Goal: Task Accomplishment & Management: Manage account settings

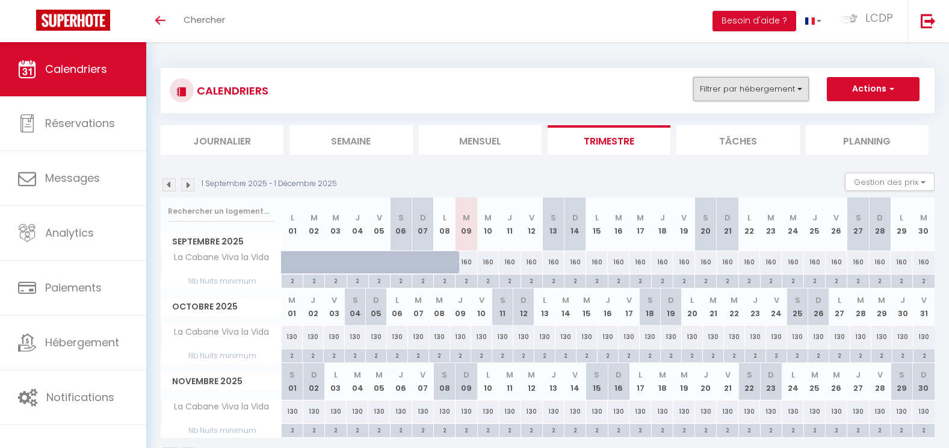
click at [798, 98] on button "Filtrer par hébergement" at bounding box center [751, 89] width 116 height 24
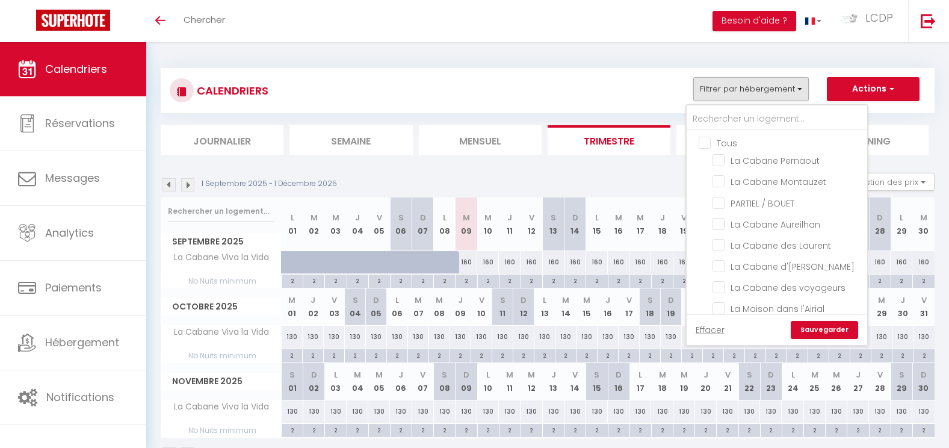
click at [727, 143] on input "Tous" at bounding box center [789, 142] width 180 height 12
checkbox input "true"
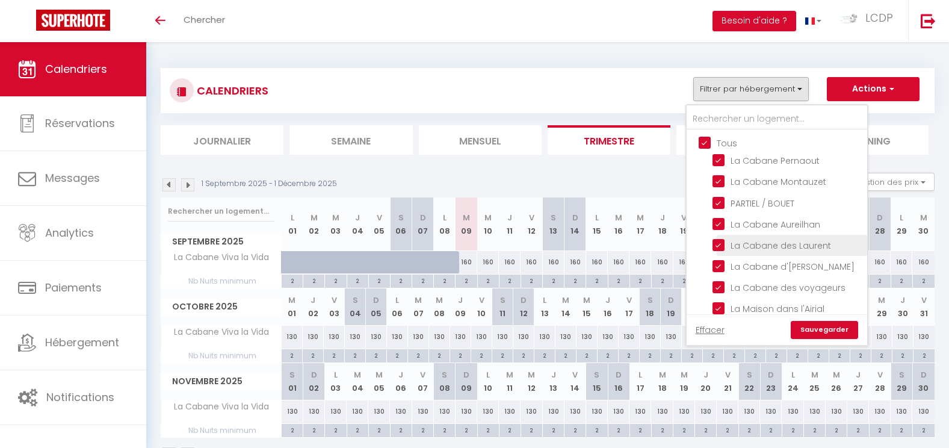
checkbox input "true"
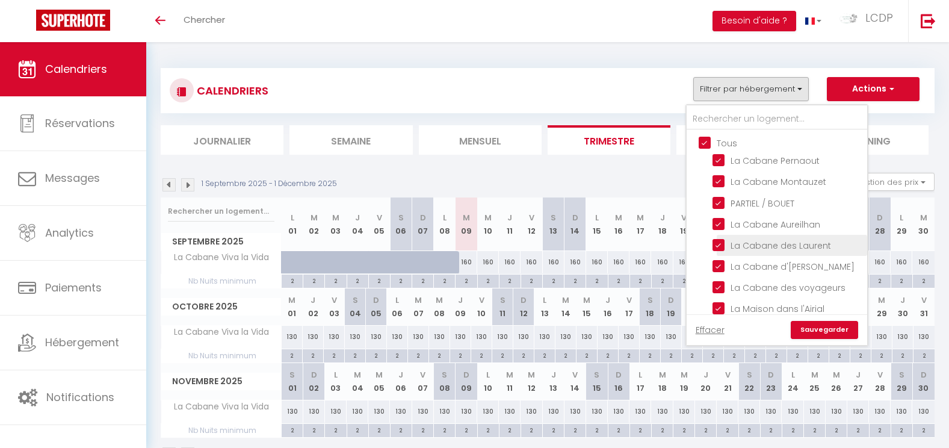
checkbox input "true"
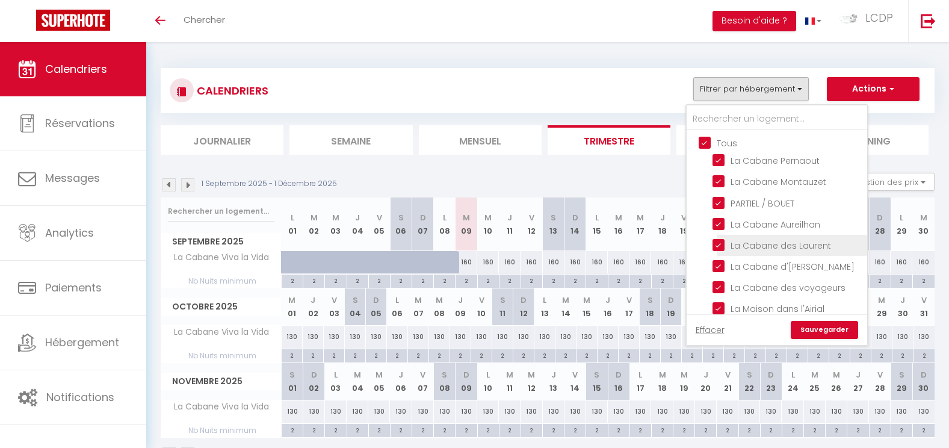
checkbox input "true"
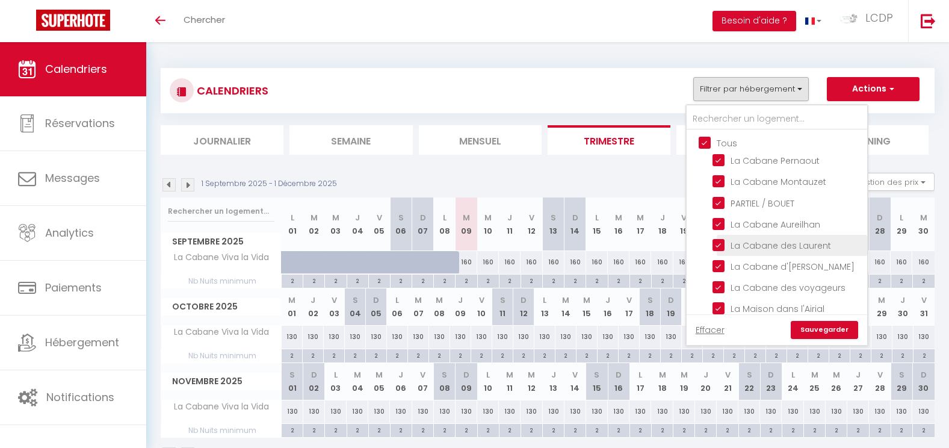
checkbox input "true"
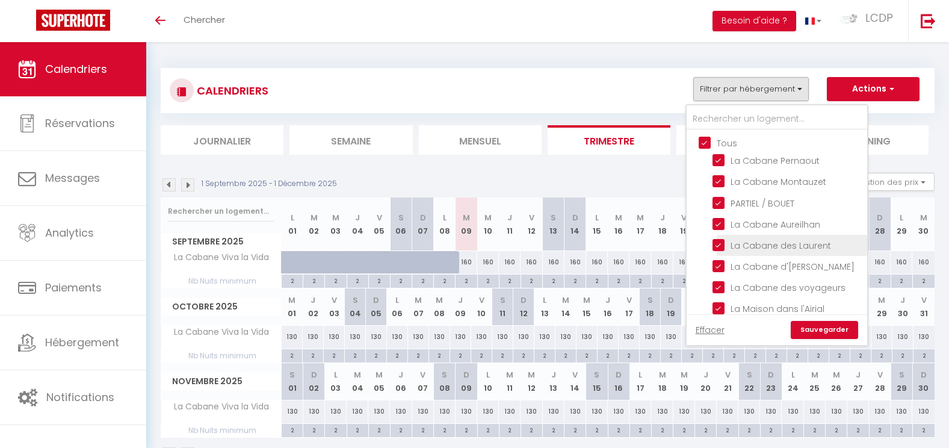
checkbox input "true"
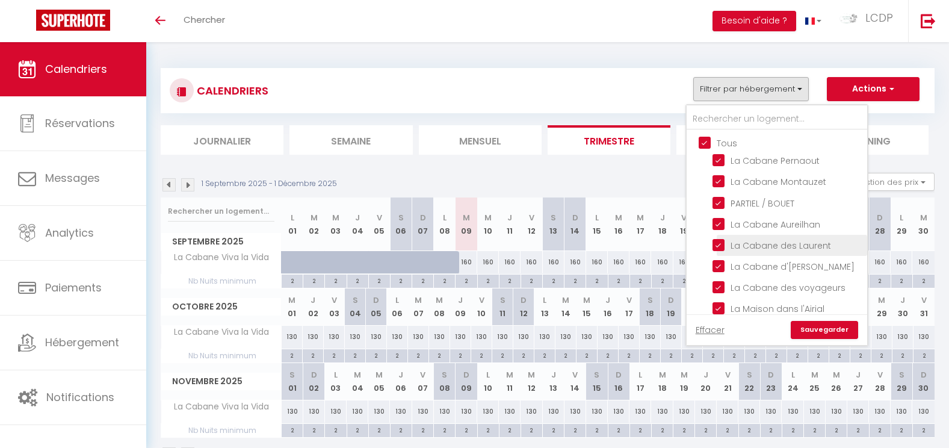
checkbox input "true"
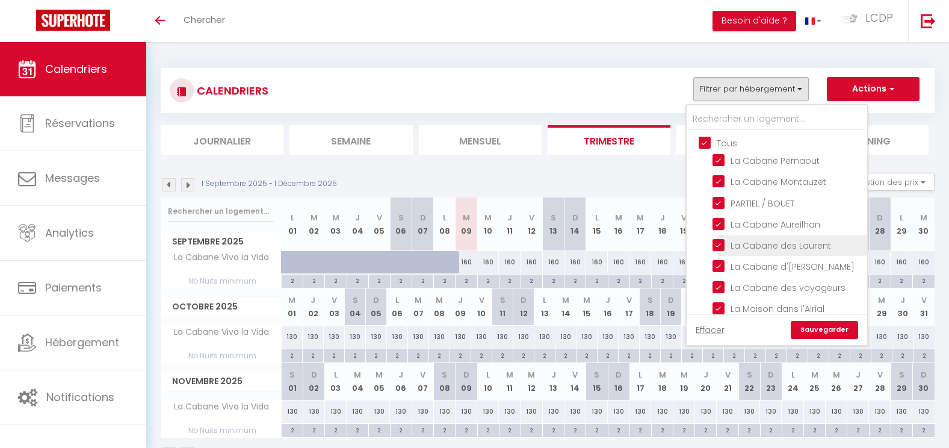
checkbox input "true"
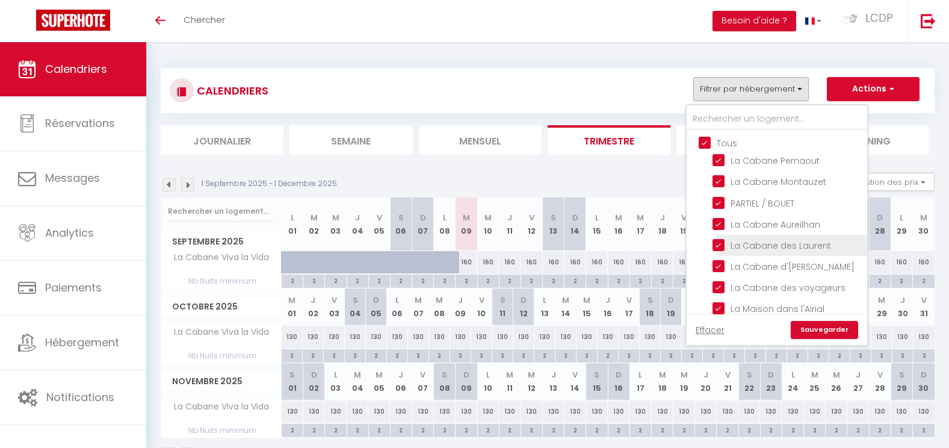
checkbox input "true"
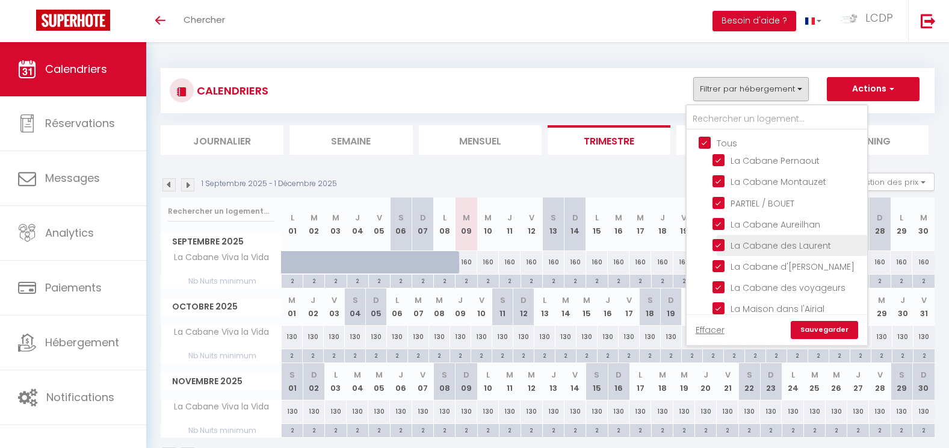
checkbox input "true"
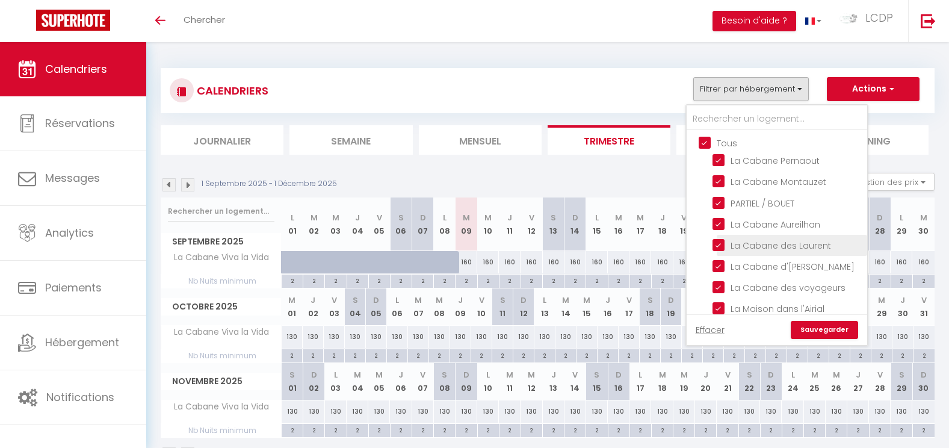
checkbox input "true"
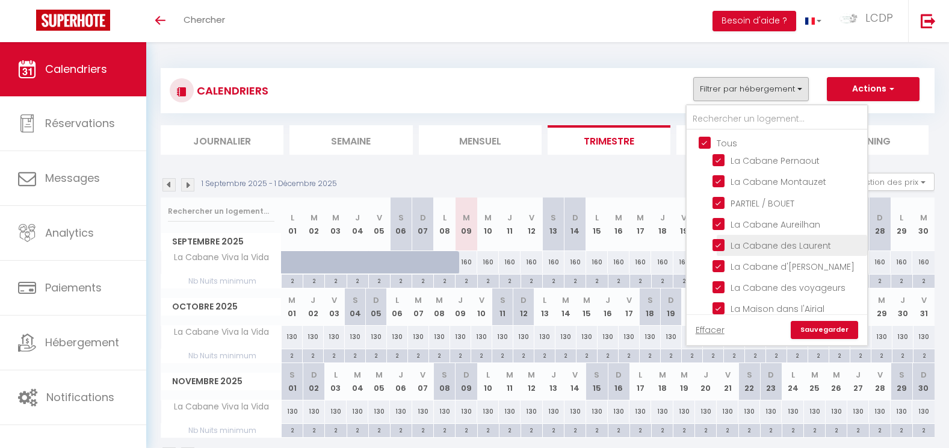
checkbox input "true"
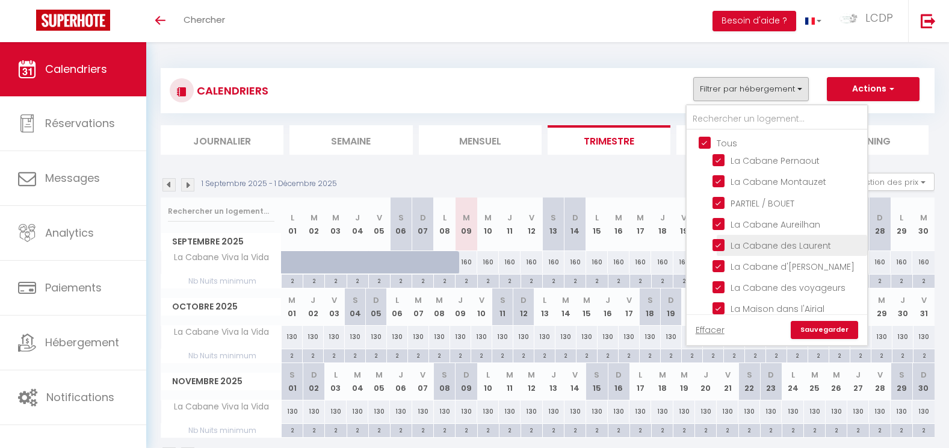
checkbox input "true"
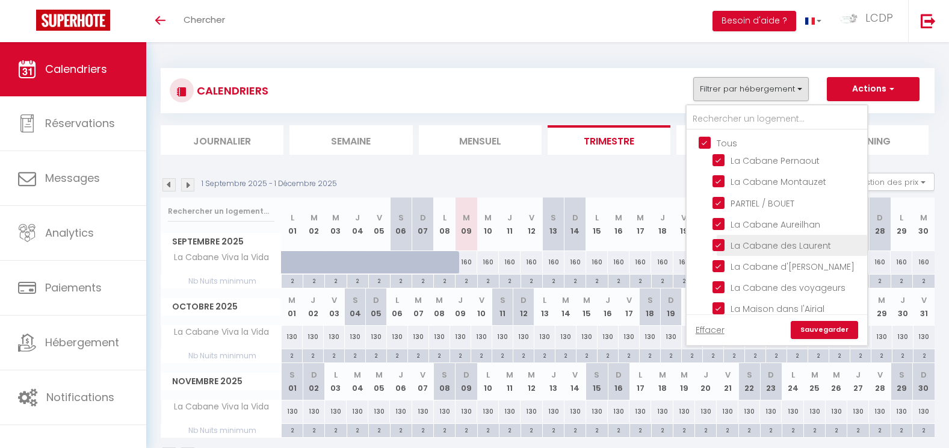
checkbox input "true"
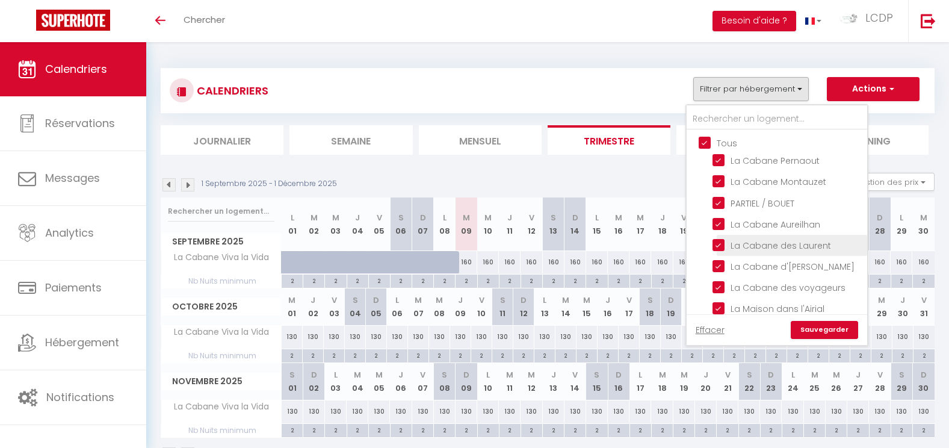
checkbox input "true"
click at [828, 330] on link "Sauvegarder" at bounding box center [824, 330] width 67 height 18
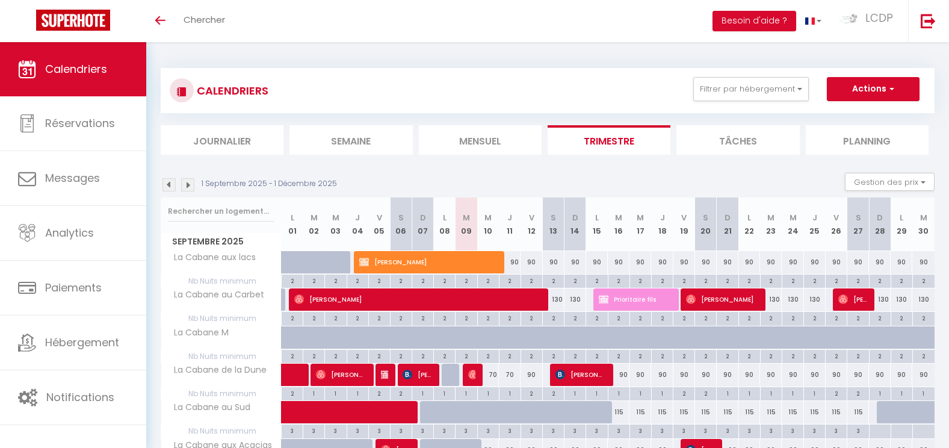
click at [97, 72] on span "Calendriers" at bounding box center [76, 68] width 62 height 15
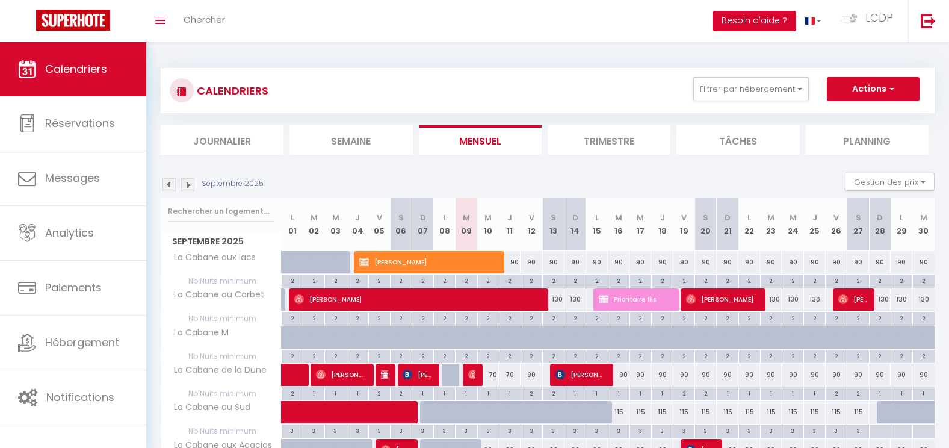
click at [745, 20] on button "Besoin d'aide ?" at bounding box center [754, 21] width 84 height 20
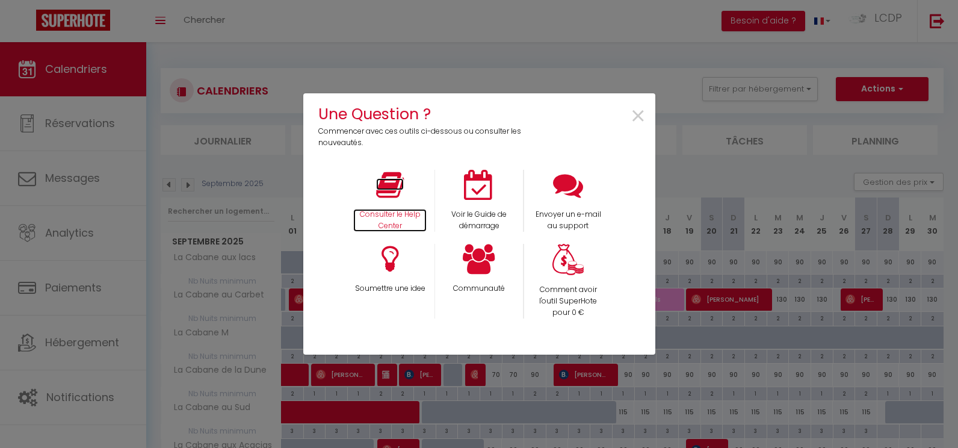
click at [384, 221] on p "Consulter le Help Center" at bounding box center [389, 220] width 73 height 23
click at [643, 116] on span "×" at bounding box center [638, 116] width 16 height 38
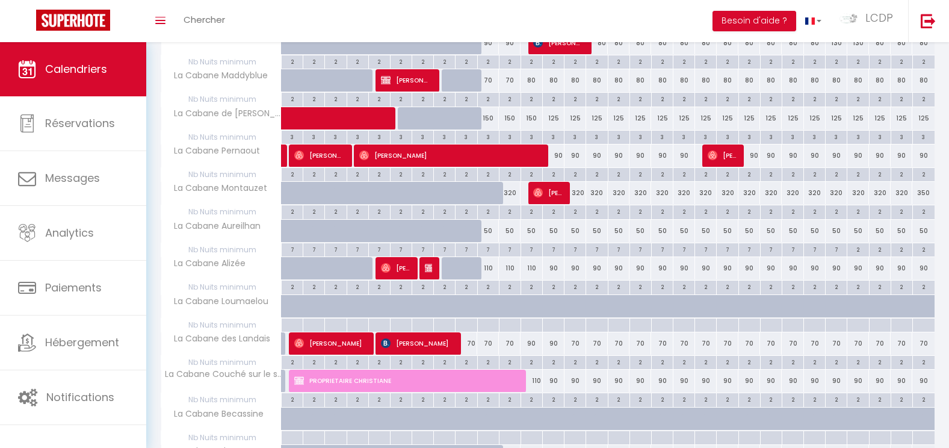
scroll to position [634, 0]
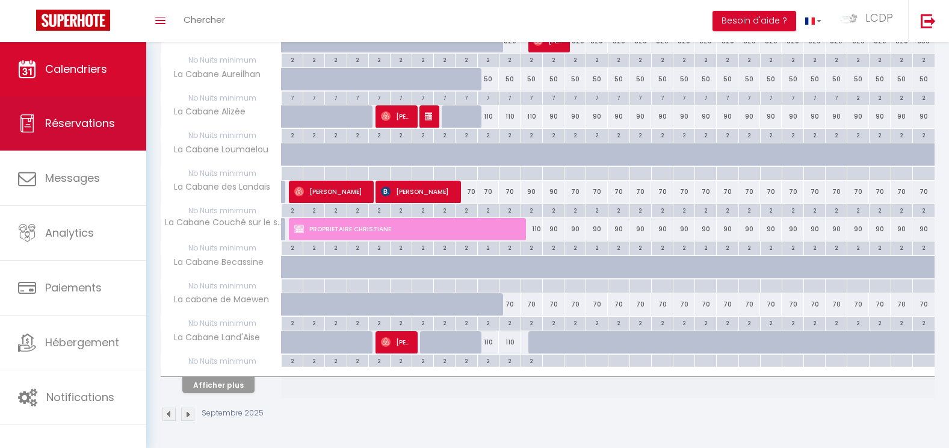
click at [77, 129] on span "Réservations" at bounding box center [80, 123] width 70 height 15
select select "not_cancelled"
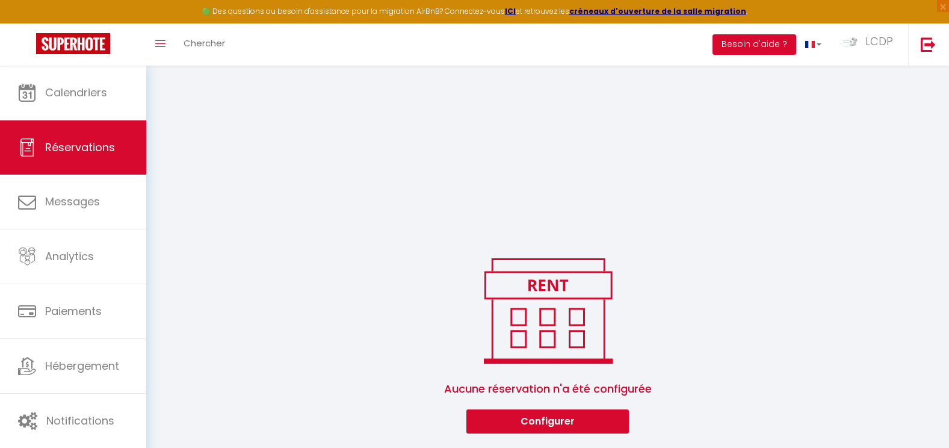
scroll to position [657, 0]
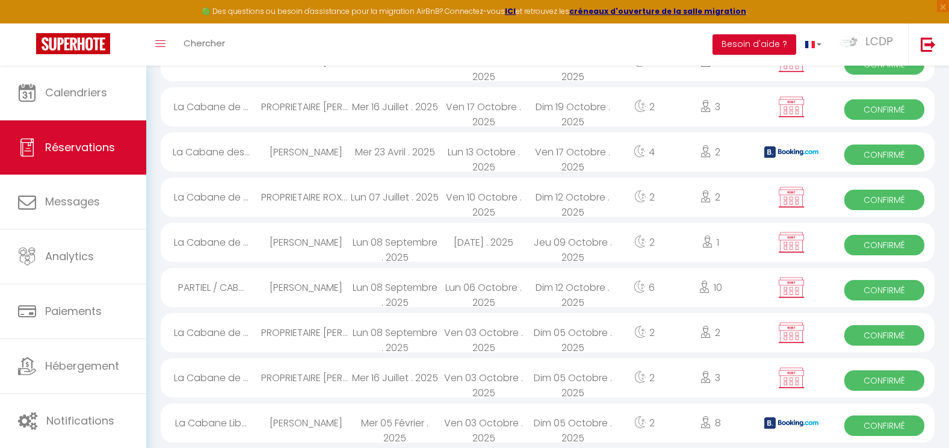
click at [514, 4] on div "🟢 Des questions ou besoin d'assistance pour la migration AirBnB? Connectez-vous…" at bounding box center [474, 11] width 949 height 23
click at [516, 12] on strong "ICI" at bounding box center [510, 11] width 11 height 10
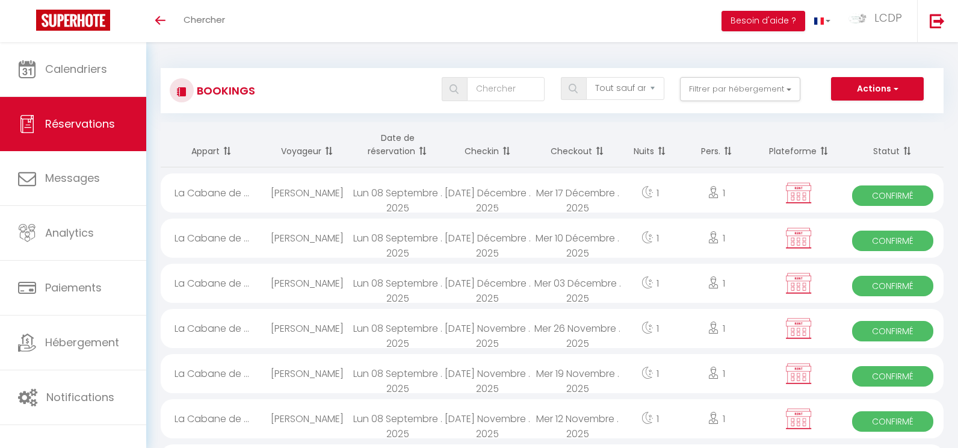
select select "not_cancelled"
click at [87, 131] on link "Réservations" at bounding box center [73, 124] width 146 height 54
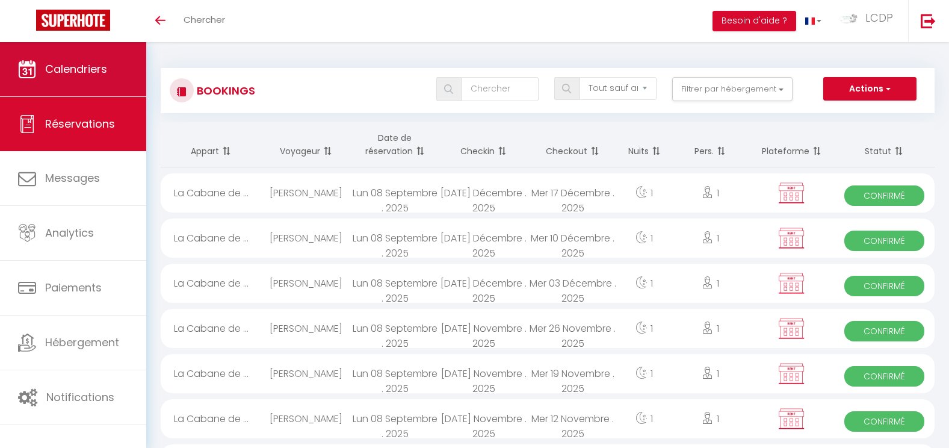
click at [85, 91] on link "Calendriers" at bounding box center [73, 69] width 146 height 54
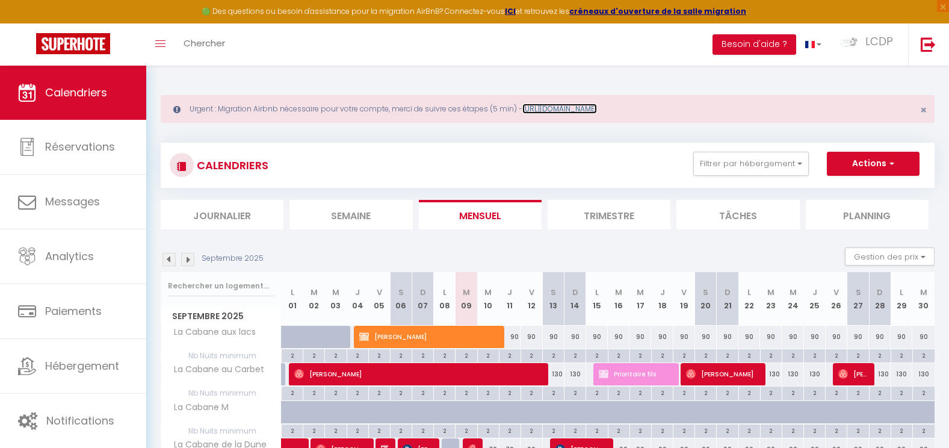
click at [597, 110] on link "[URL][DOMAIN_NAME]" at bounding box center [559, 108] width 75 height 10
click at [876, 45] on span "LCDP" at bounding box center [879, 41] width 28 height 15
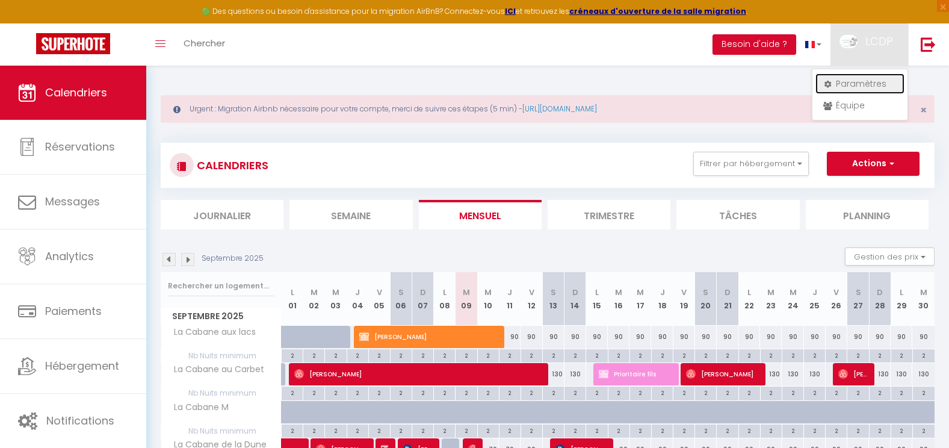
click at [872, 79] on link "Paramètres" at bounding box center [859, 83] width 89 height 20
select select "fr"
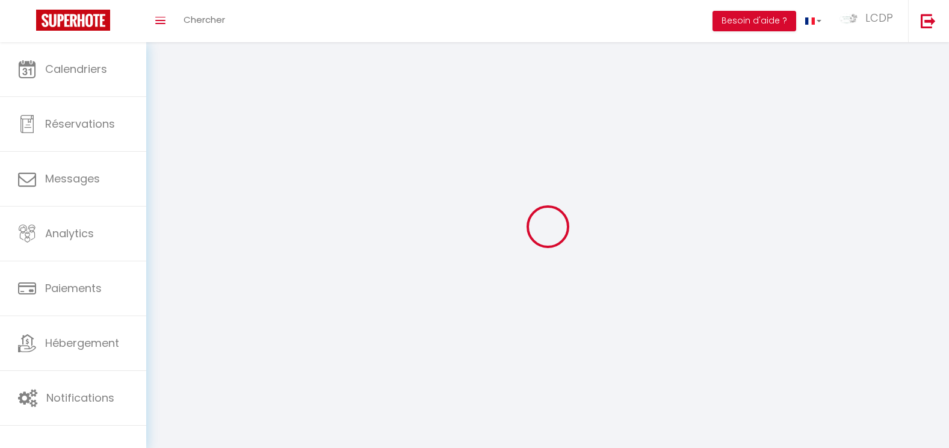
type input "LCDP"
type input "Colinet"
type input "0786465424"
type input "[STREET_ADDRESS]"
type input "40200"
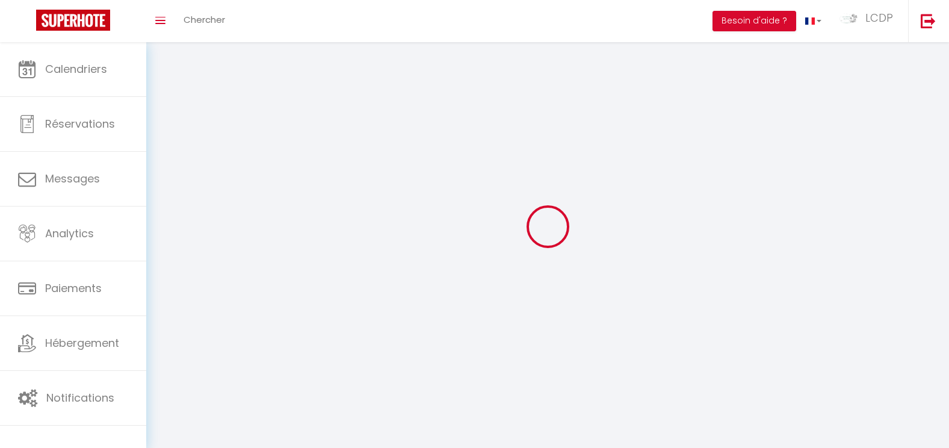
type input "SAINTE-EULALIE-EN-BORN"
type input "JOXanErAQdumWPejpYg46j7DS"
type input "Gq9Hl4phCtrFSoWsQ2GnbfNqF"
type input "[URL][DOMAIN_NAME]"
type input "FO27250"
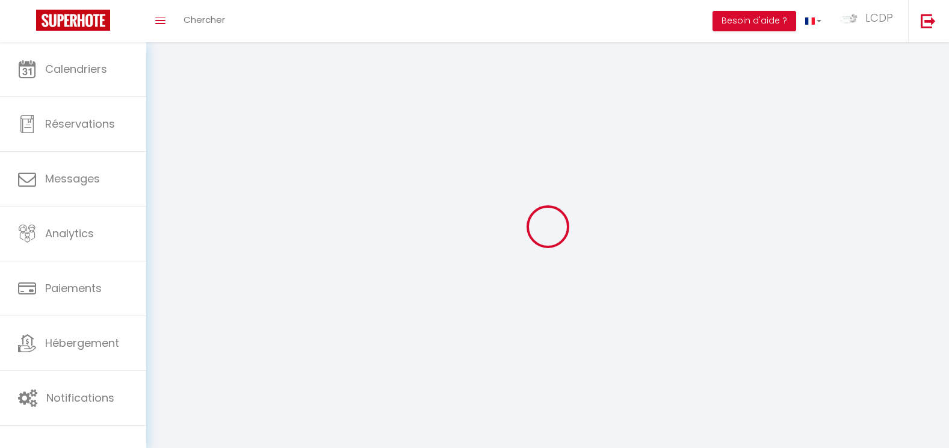
select select "28"
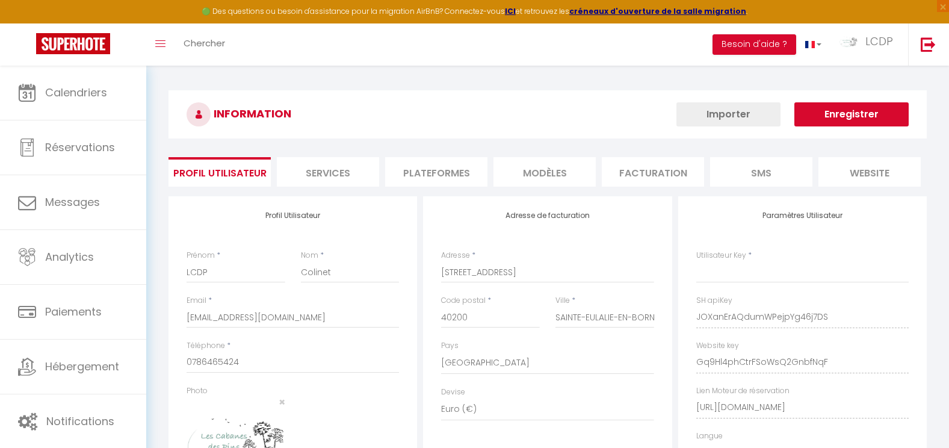
type input "JOXanErAQdumWPejpYg46j7DS"
type input "Gq9Hl4phCtrFSoWsQ2GnbfNqF"
type input "[URL][DOMAIN_NAME]"
select select "fr"
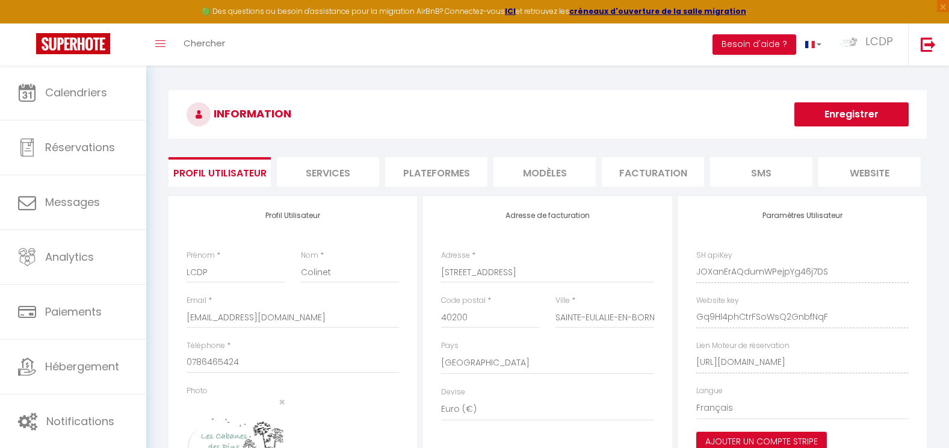
click at [461, 173] on li "Plateformes" at bounding box center [436, 171] width 102 height 29
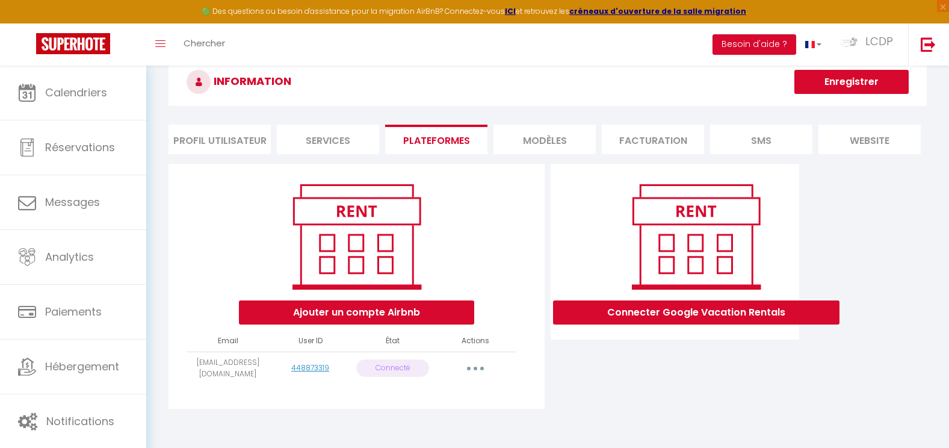
scroll to position [60, 0]
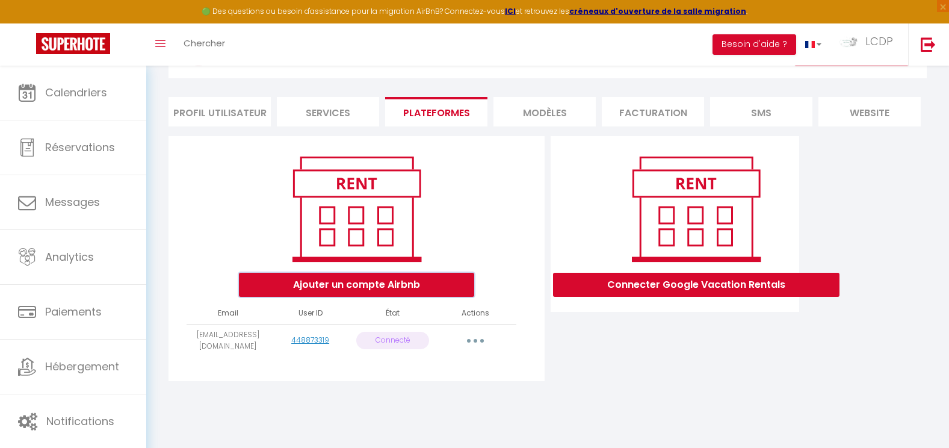
click at [417, 293] on button "Ajouter un compte Airbnb" at bounding box center [356, 285] width 235 height 24
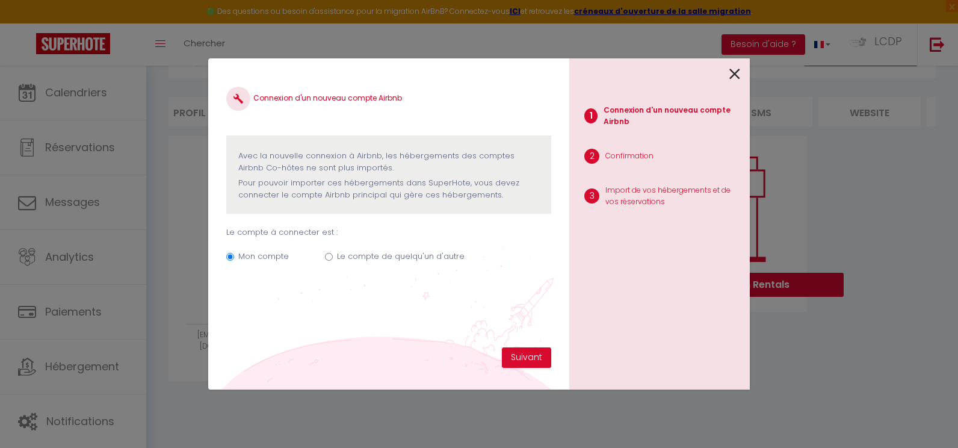
click at [398, 258] on label "Le compte de quelqu'un d'autre" at bounding box center [401, 256] width 128 height 12
click at [333, 258] on input "Le compte de quelqu'un d'autre" at bounding box center [329, 257] width 8 height 8
radio input "true"
radio input "false"
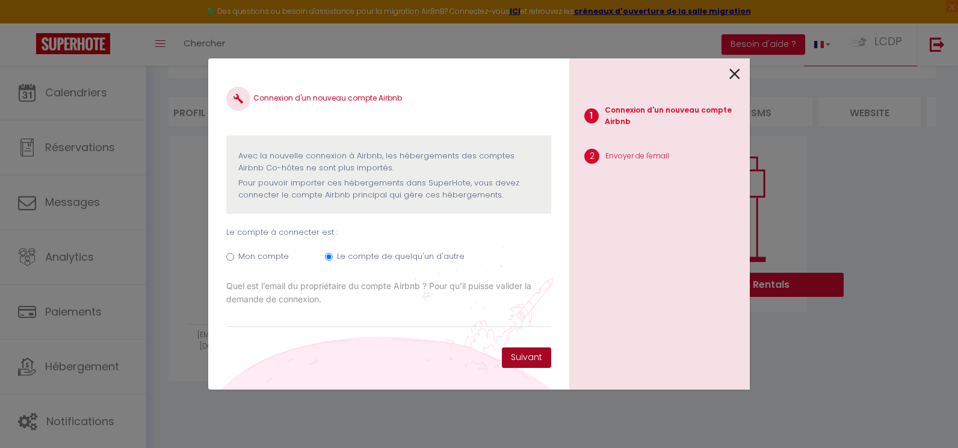
click at [537, 361] on button "Suivant" at bounding box center [526, 357] width 49 height 20
click at [748, 75] on div "1 Connexion d'un nouveau compte Airbnb 2 Envoyer de l'email" at bounding box center [659, 223] width 180 height 331
click at [739, 75] on icon at bounding box center [734, 74] width 11 height 18
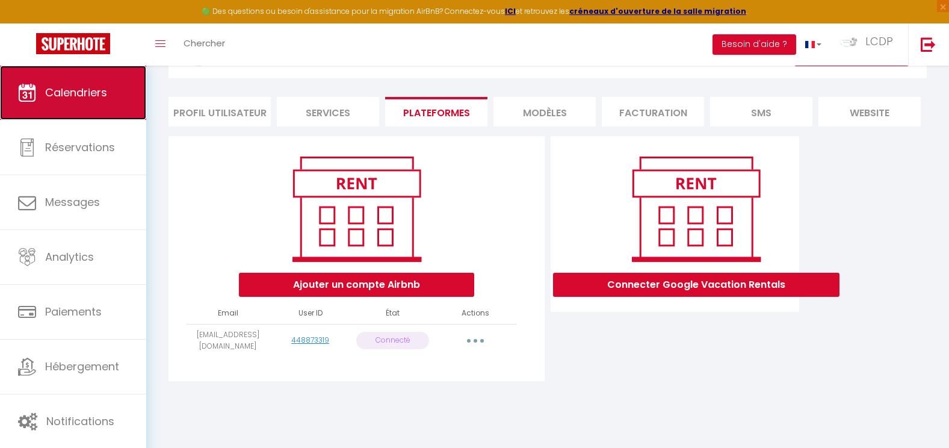
click at [103, 93] on span "Calendriers" at bounding box center [76, 92] width 62 height 15
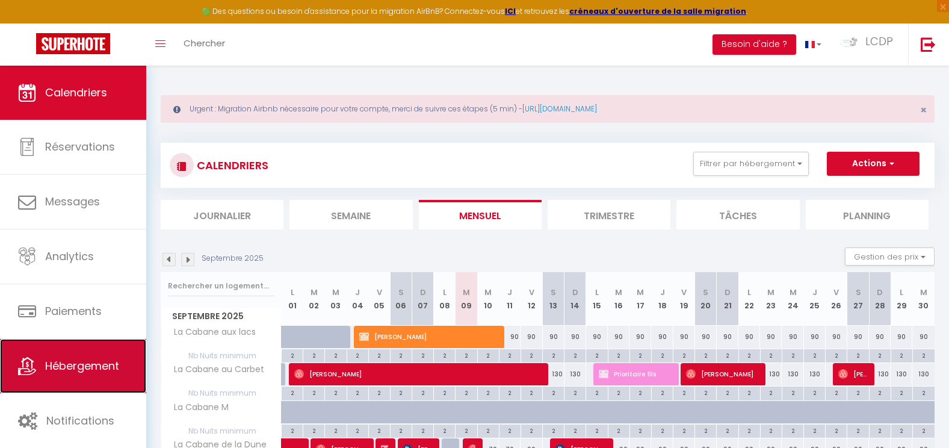
click at [99, 363] on span "Hébergement" at bounding box center [82, 365] width 74 height 15
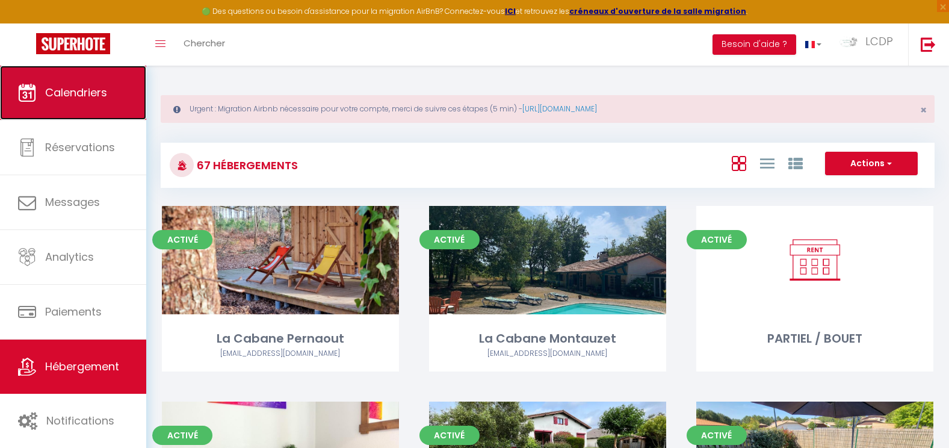
click at [66, 103] on link "Calendriers" at bounding box center [73, 93] width 146 height 54
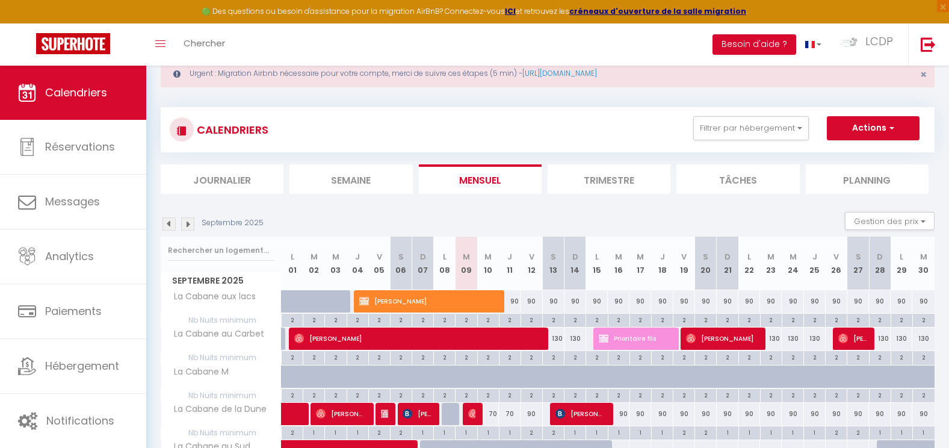
scroll to position [60, 0]
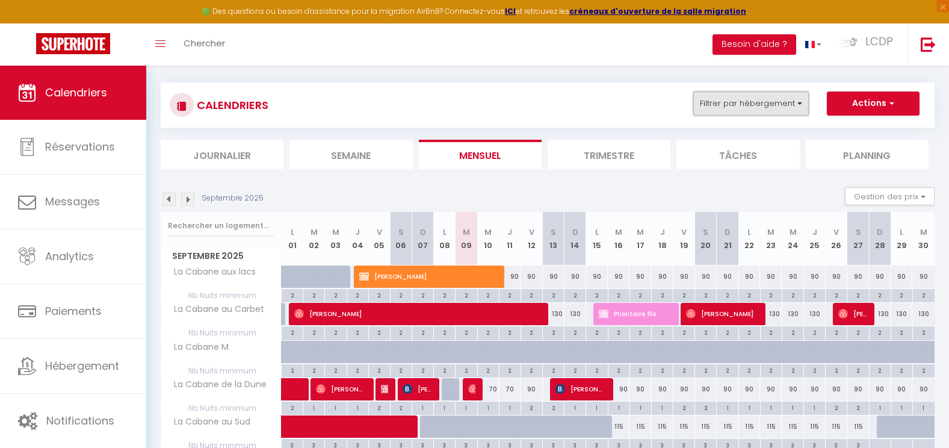
click at [730, 100] on button "Filtrer par hébergement" at bounding box center [751, 103] width 116 height 24
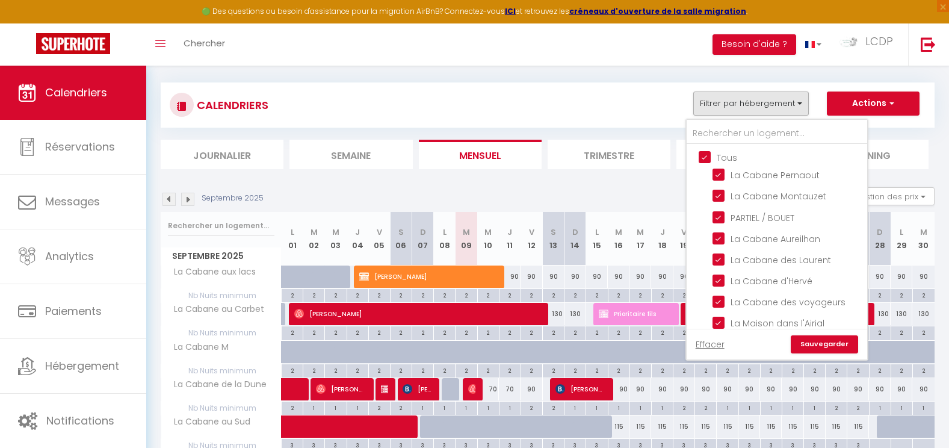
click at [706, 155] on input "Tous" at bounding box center [789, 156] width 180 height 12
checkbox input "false"
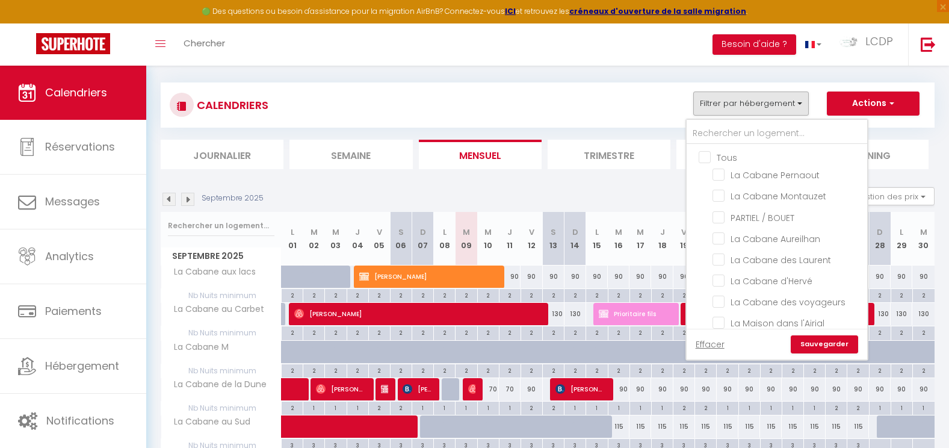
checkbox input "false"
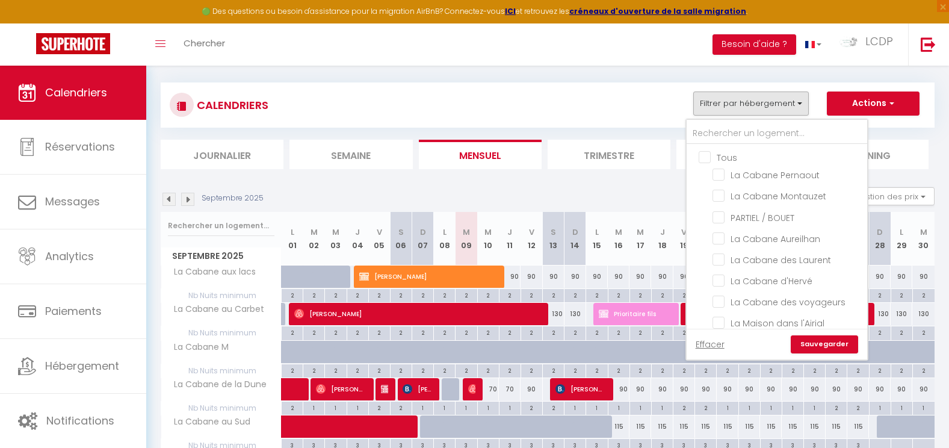
checkbox input "false"
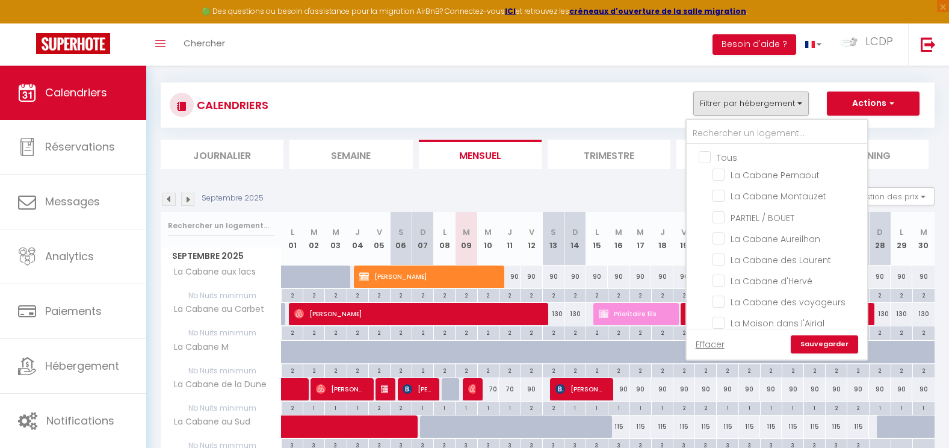
checkbox input "false"
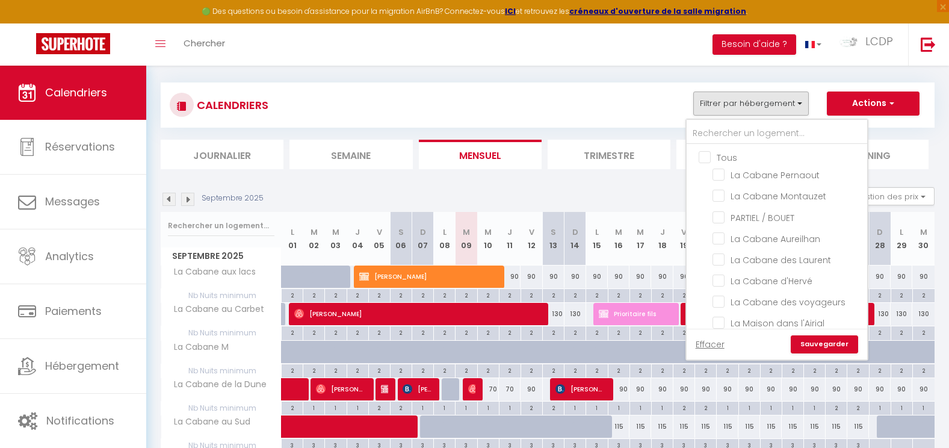
checkbox input "false"
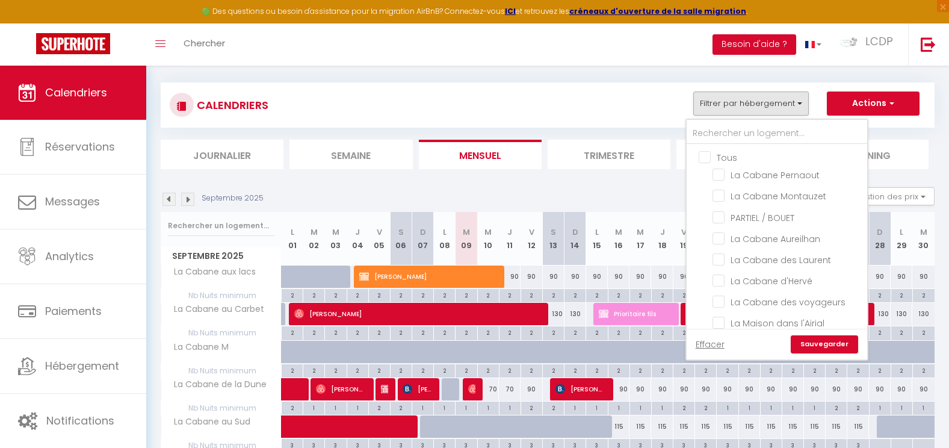
checkbox input "false"
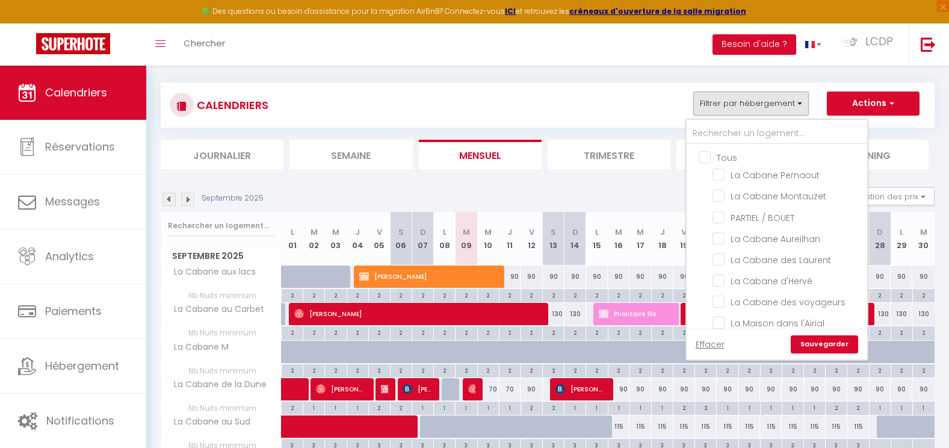
checkbox input "false"
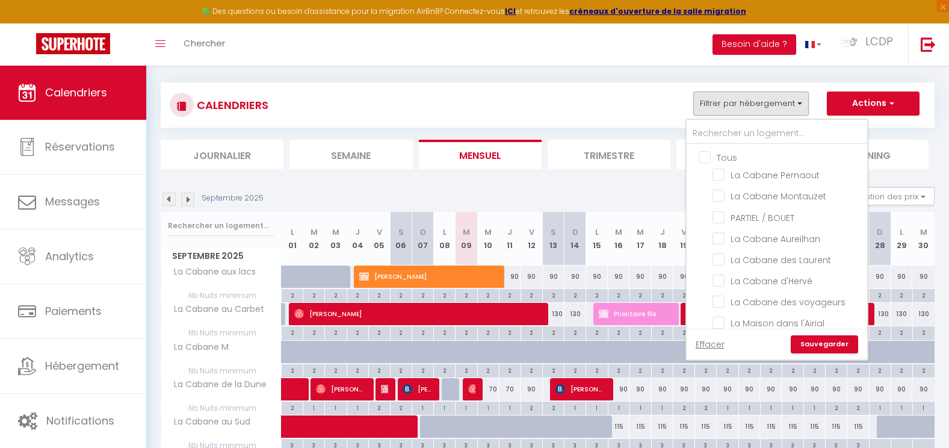
checkbox input "false"
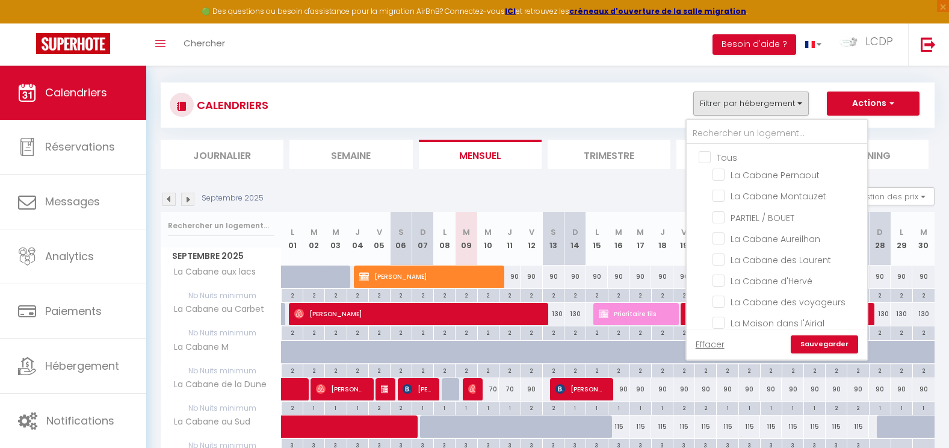
checkbox input "false"
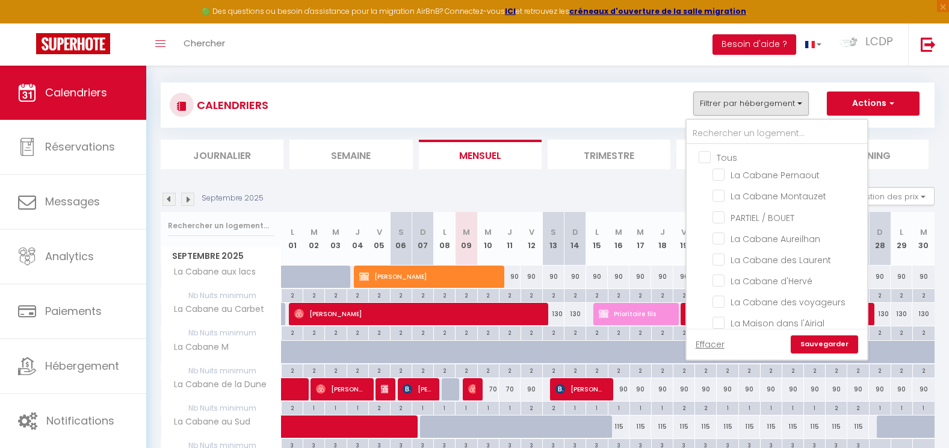
checkbox input "false"
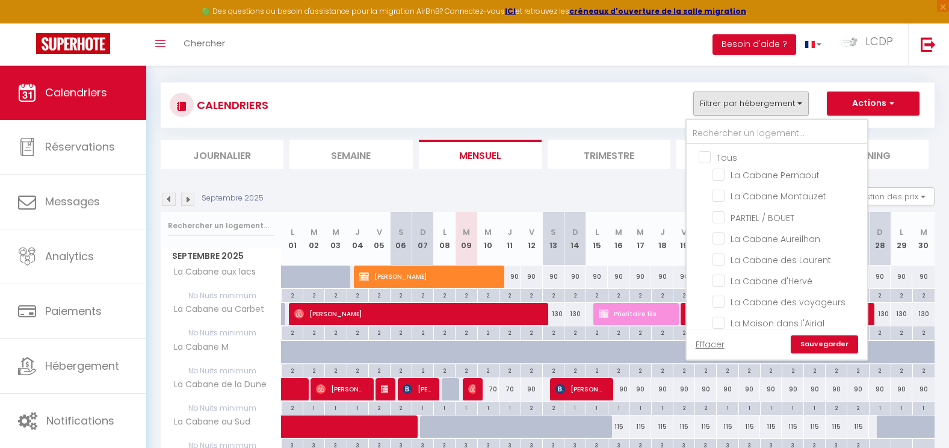
checkbox input "false"
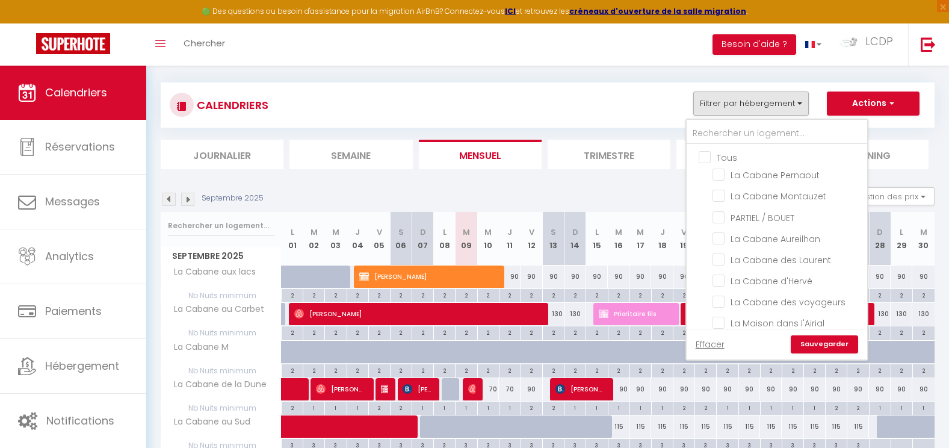
checkbox input "false"
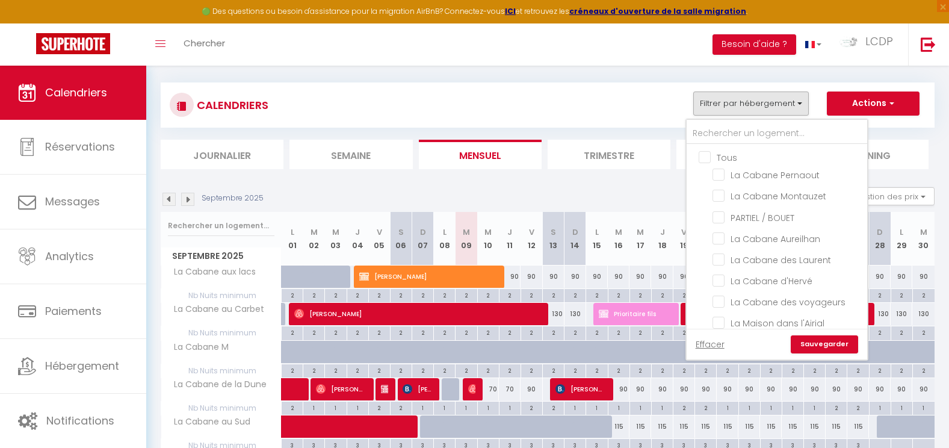
checkbox input "false"
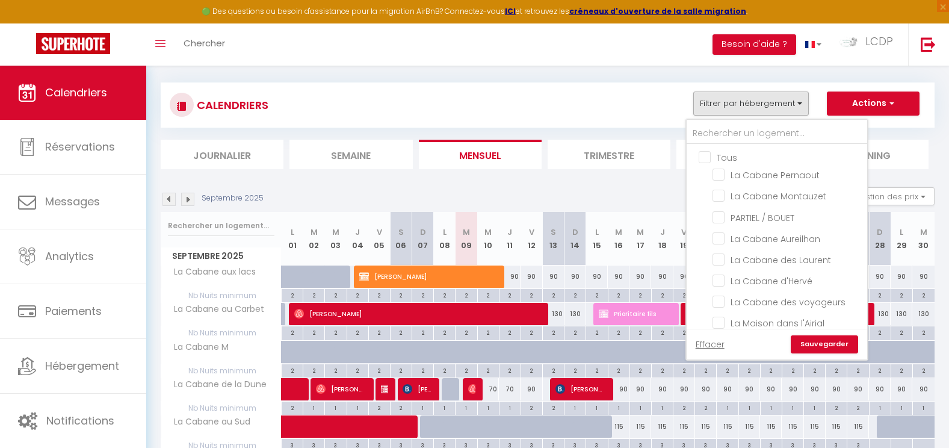
checkbox input "false"
click at [716, 129] on input "text" at bounding box center [776, 134] width 180 height 22
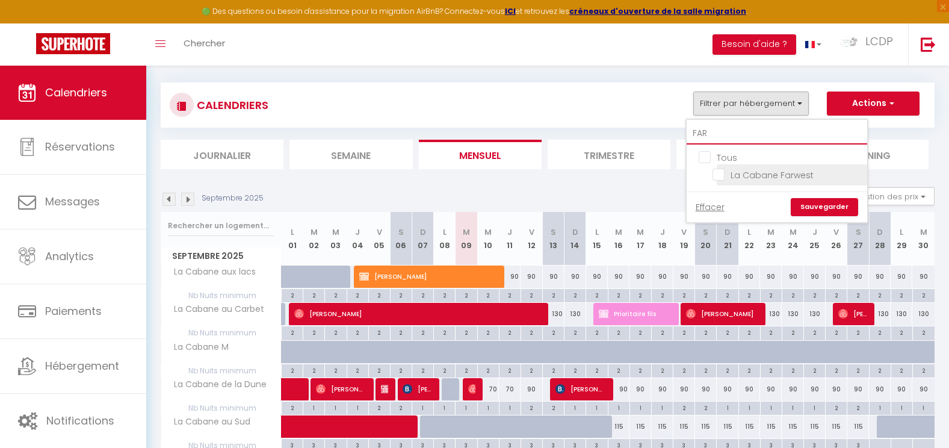
type input "FAR"
click at [765, 171] on input "La Cabane Farwest" at bounding box center [787, 174] width 150 height 12
checkbox input "true"
click at [828, 208] on link "Sauvegarder" at bounding box center [824, 207] width 67 height 18
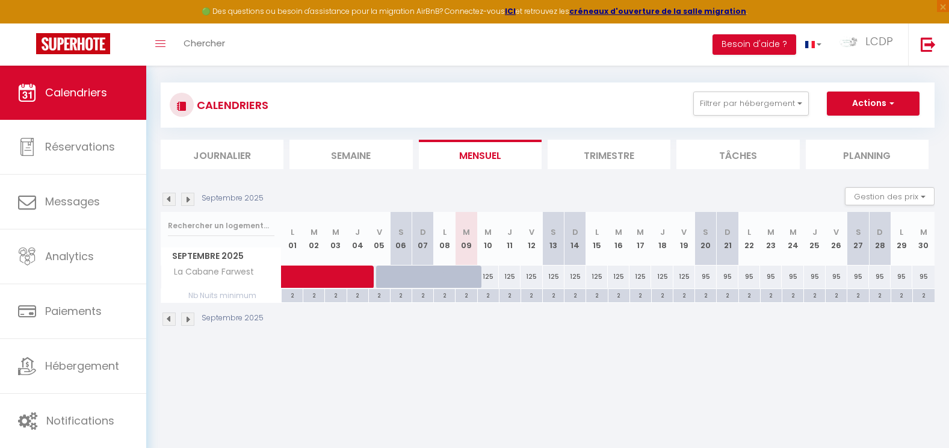
click at [490, 273] on div "125" at bounding box center [488, 276] width 22 height 22
type input "125"
select select "1"
type input "Mer 10 Septembre 2025"
type input "Jeu 11 Septembre 2025"
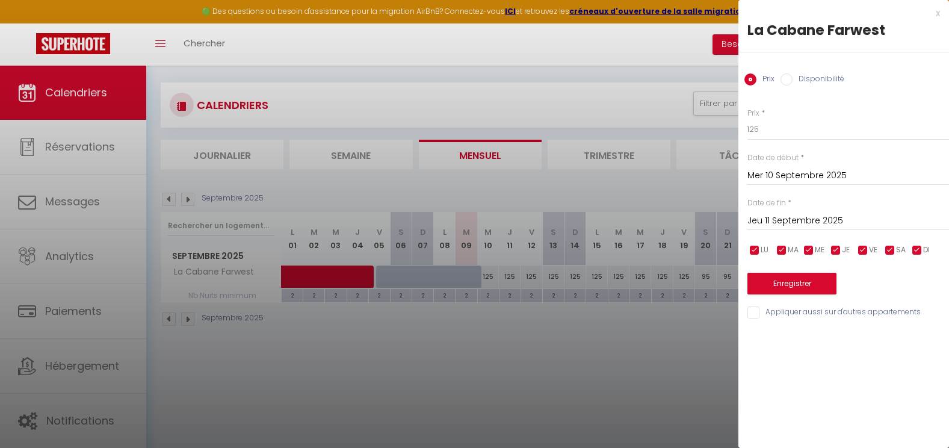
click at [803, 76] on label "Disponibilité" at bounding box center [818, 79] width 52 height 13
click at [792, 76] on input "Disponibilité" at bounding box center [786, 79] width 12 height 12
radio input "true"
radio input "false"
click at [791, 221] on input "Jeu 11 Septembre 2025" at bounding box center [848, 222] width 202 height 16
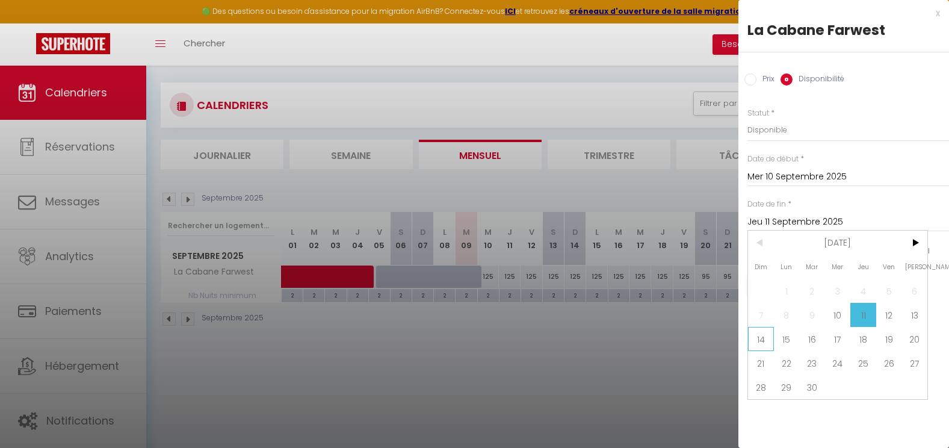
click at [760, 335] on span "14" at bounding box center [761, 339] width 26 height 24
type input "Dim 14 Septembre 2025"
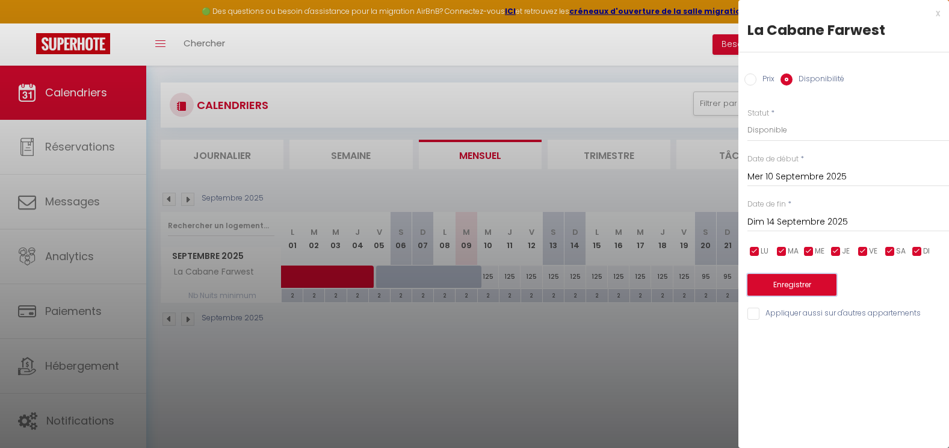
click at [804, 293] on button "Enregistrer" at bounding box center [791, 285] width 89 height 22
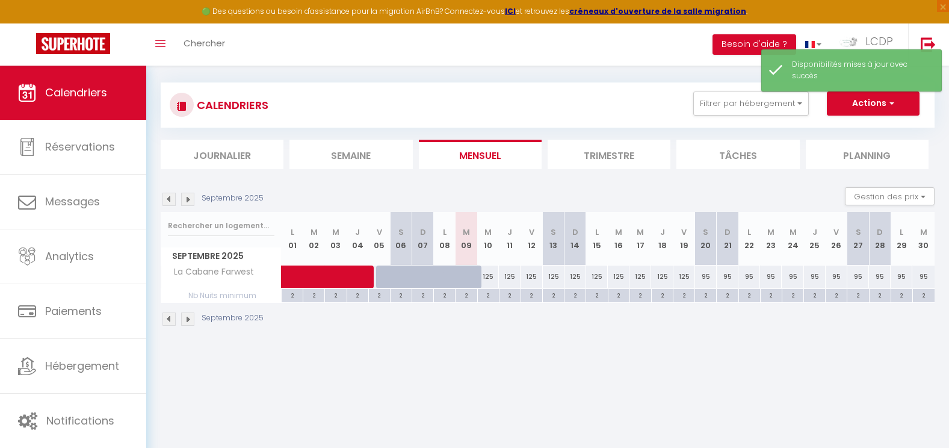
click at [470, 275] on div at bounding box center [474, 283] width 22 height 23
select select "1"
type input "[DATE] Septembre 2025"
type input "Mer 10 Septembre 2025"
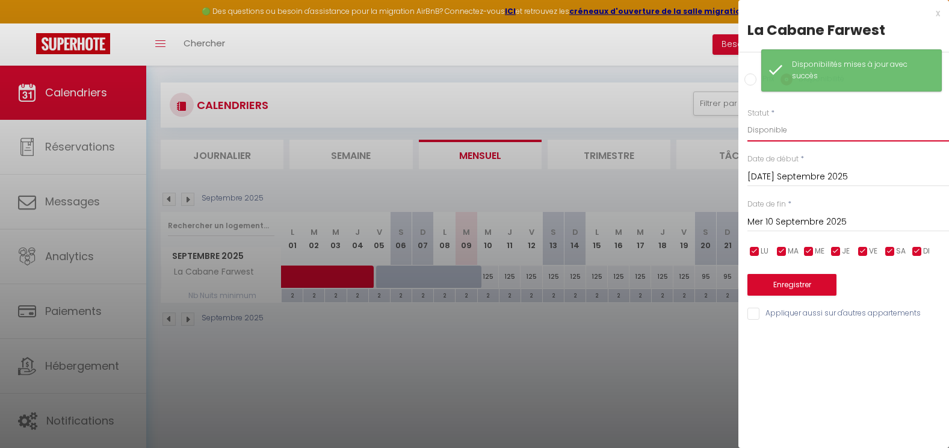
click at [774, 131] on select "Disponible Indisponible" at bounding box center [848, 130] width 202 height 23
select select "0"
click at [747, 119] on select "Disponible Indisponible" at bounding box center [848, 130] width 202 height 23
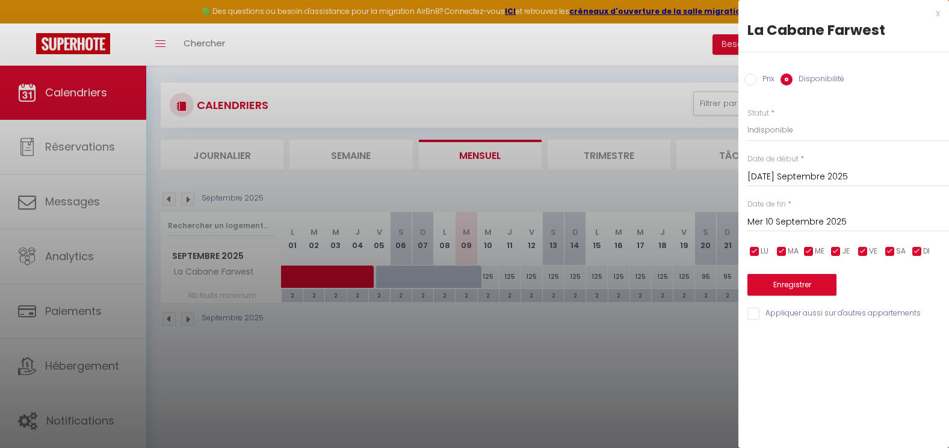
click at [781, 224] on input "Mer 10 Septembre 2025" at bounding box center [848, 222] width 202 height 16
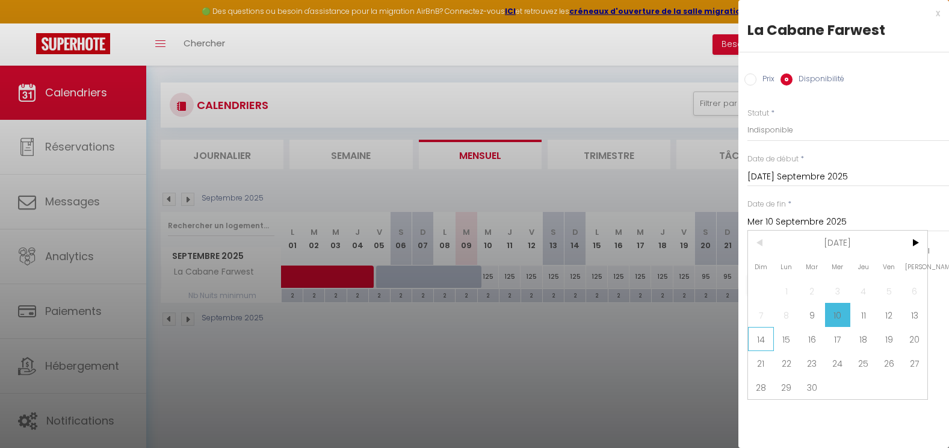
click at [762, 339] on span "14" at bounding box center [761, 339] width 26 height 24
type input "Dim 14 Septembre 2025"
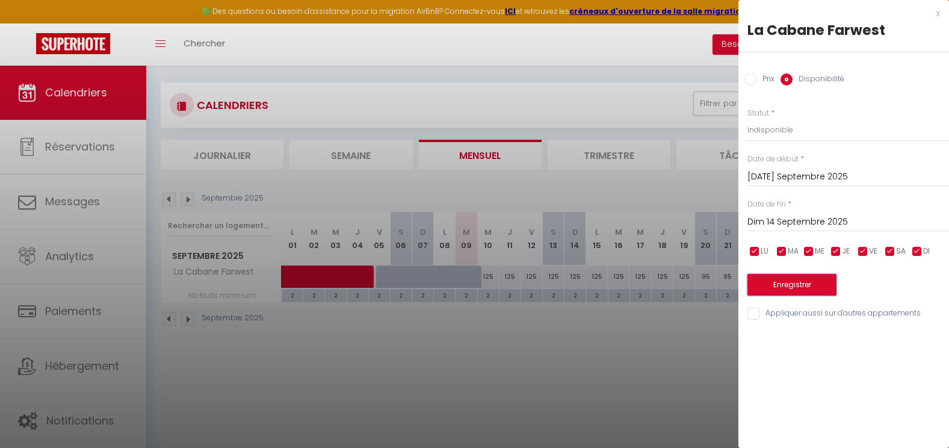
click at [788, 292] on button "Enregistrer" at bounding box center [791, 285] width 89 height 22
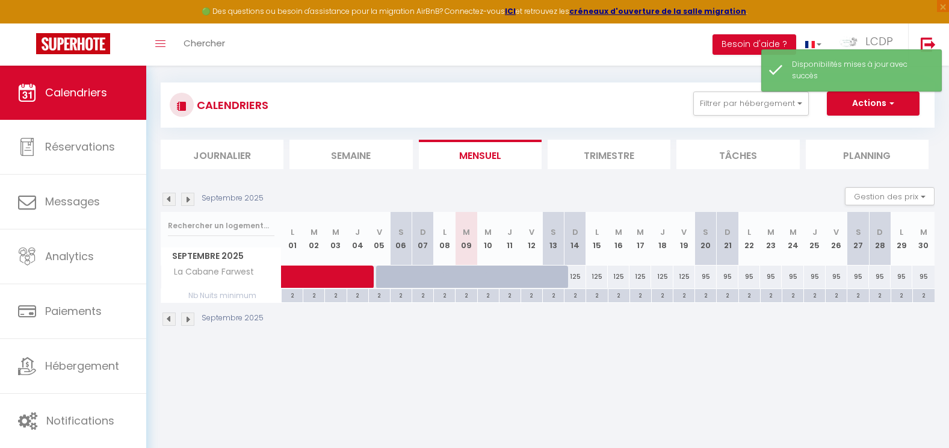
click at [406, 289] on div "2" at bounding box center [400, 294] width 21 height 11
type input "2"
type input "Sam 06 Septembre 2025"
type input "Dim 07 Septembre 2025"
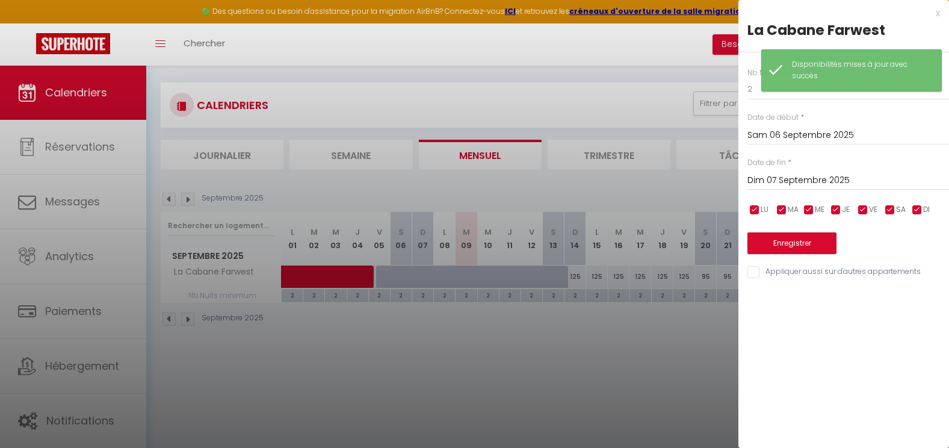
click at [416, 320] on div at bounding box center [474, 224] width 949 height 448
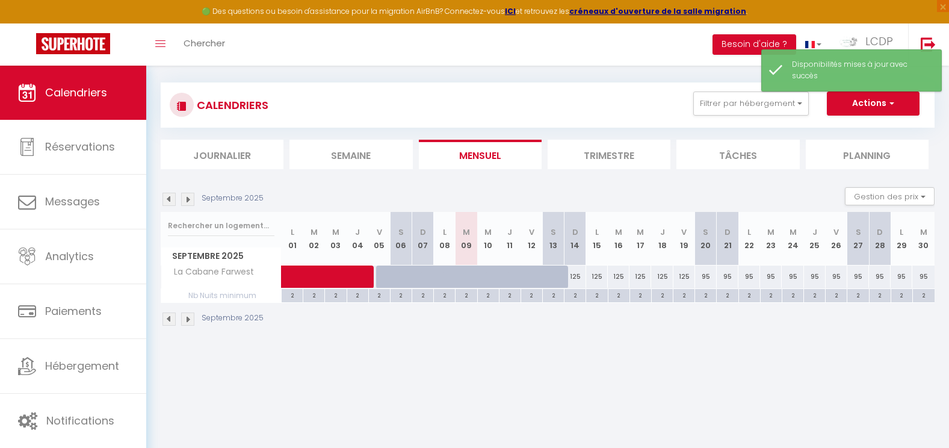
click at [470, 328] on div "Septembre 2025" at bounding box center [548, 320] width 774 height 35
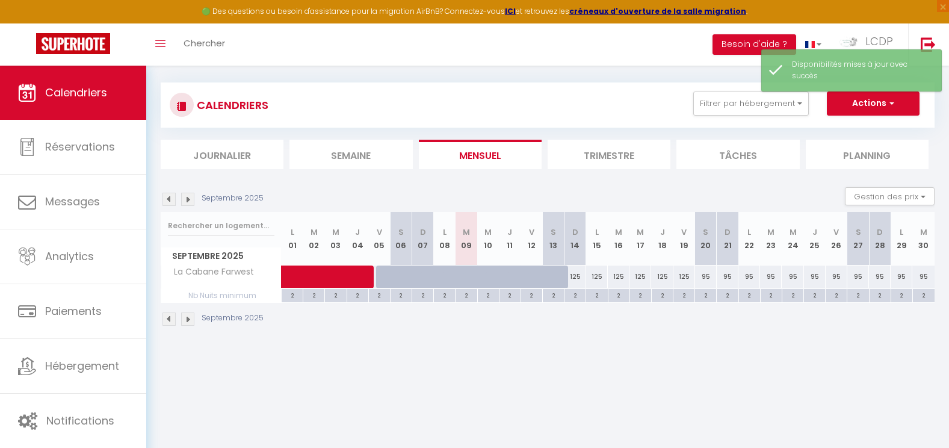
click at [576, 274] on div "125" at bounding box center [575, 276] width 22 height 22
select select "1"
type input "Dim 14 Septembre 2025"
type input "Lun 15 Septembre 2025"
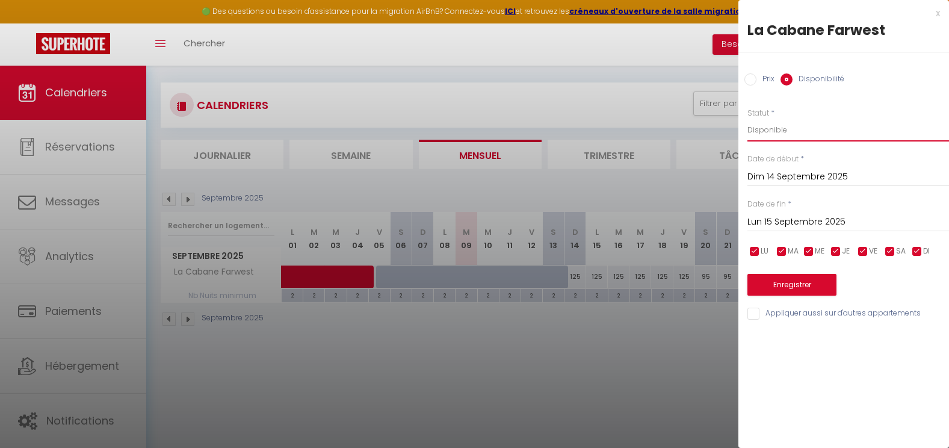
click at [755, 135] on select "Disponible Indisponible" at bounding box center [848, 130] width 202 height 23
select select "0"
click at [747, 119] on select "Disponible Indisponible" at bounding box center [848, 130] width 202 height 23
click at [784, 286] on button "Enregistrer" at bounding box center [791, 285] width 89 height 22
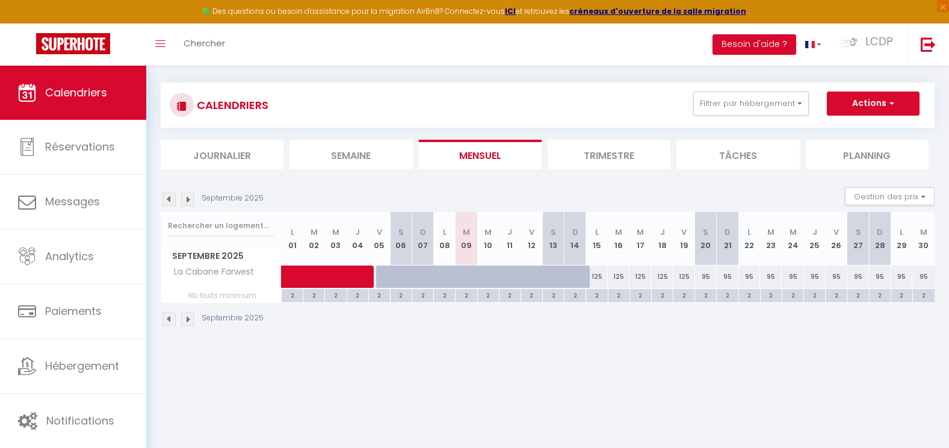
scroll to position [0, 0]
